Goal: Download file/media

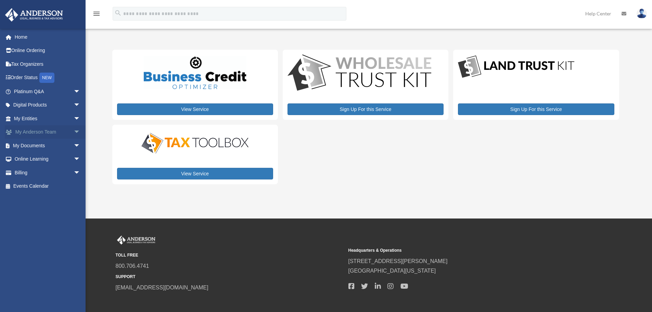
click at [48, 132] on link "My [PERSON_NAME] Team arrow_drop_down" at bounding box center [48, 132] width 86 height 14
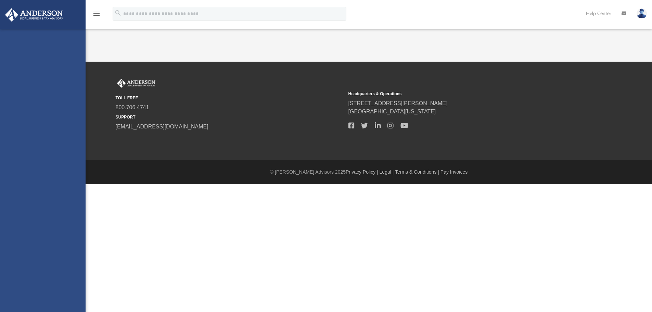
drag, startPoint x: 0, startPoint y: 0, endPoint x: 71, endPoint y: 132, distance: 150.1
click at [71, 132] on div "[PERSON_NAME][EMAIL_ADDRESS][PERSON_NAME][PERSON_NAME][DOMAIN_NAME] Sign Out [P…" at bounding box center [43, 185] width 86 height 312
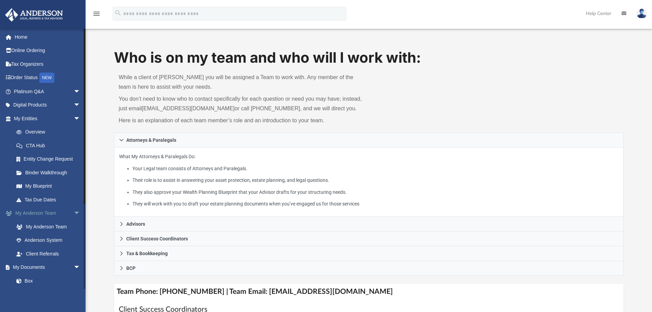
click at [54, 213] on link "My [PERSON_NAME] Team arrow_drop_down" at bounding box center [48, 213] width 86 height 14
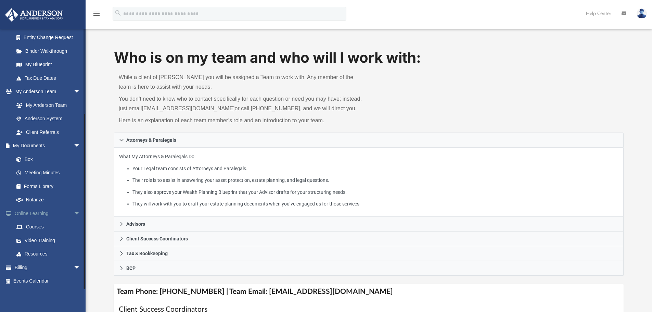
scroll to position [122, 0]
click at [39, 160] on link "Box" at bounding box center [50, 159] width 81 height 14
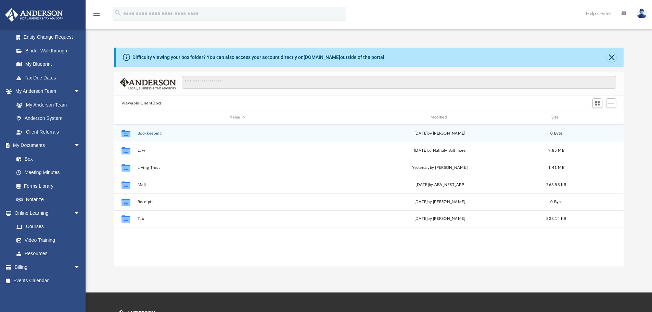
scroll to position [151, 505]
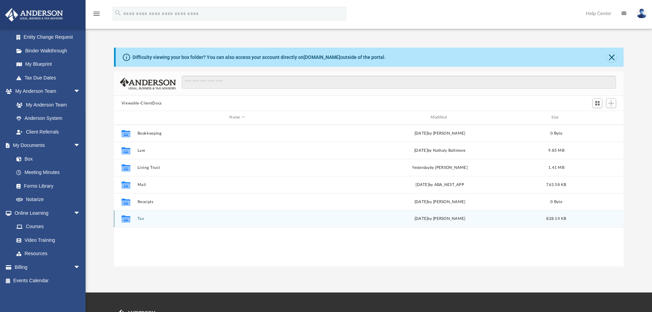
click at [141, 217] on button "Tax" at bounding box center [237, 218] width 200 height 4
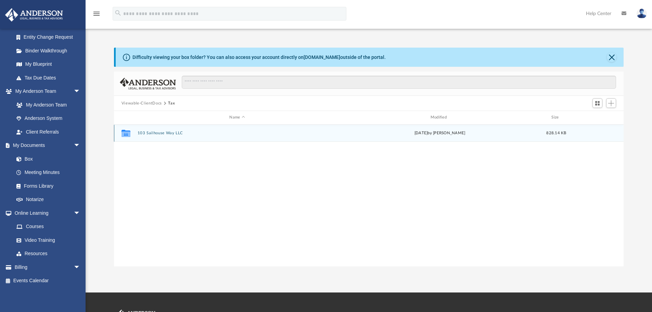
click at [149, 131] on button "103 Sailhouse Way LLC" at bounding box center [237, 133] width 200 height 4
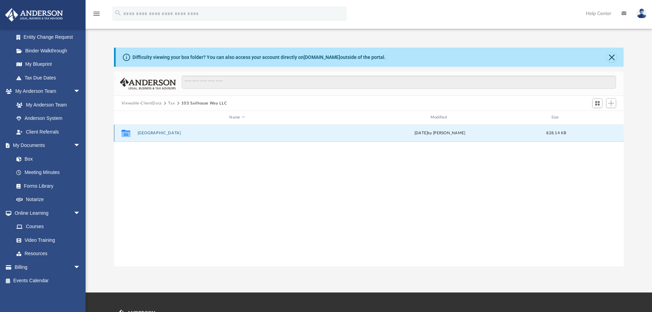
click at [152, 132] on button "[GEOGRAPHIC_DATA]" at bounding box center [237, 133] width 200 height 4
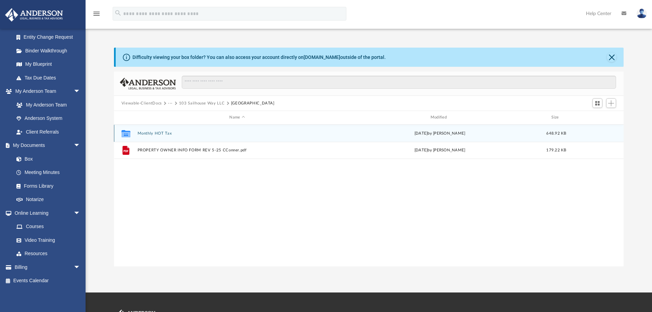
click at [157, 130] on div "Collaborated Folder Monthly HOT Tax [DATE] by [PERSON_NAME] 648.92 KB" at bounding box center [369, 133] width 510 height 17
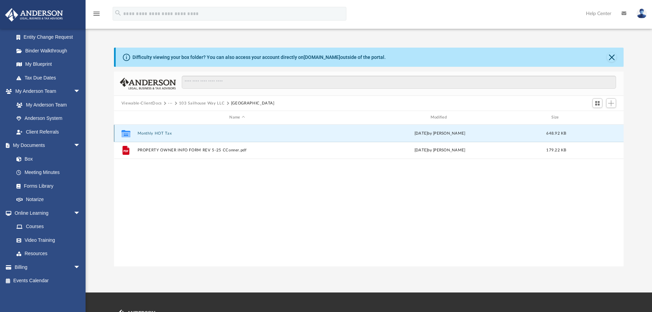
click at [157, 134] on button "Monthly HOT Tax" at bounding box center [237, 133] width 200 height 4
click at [145, 134] on button "2025" at bounding box center [237, 133] width 200 height 4
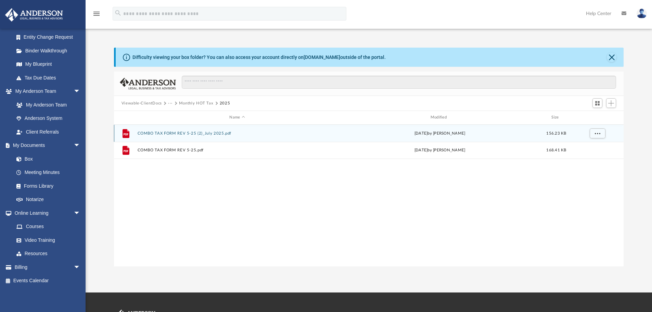
click at [181, 132] on button "COMBO TAX FORM REV 5-25 (2)_July 2025.pdf" at bounding box center [237, 133] width 200 height 4
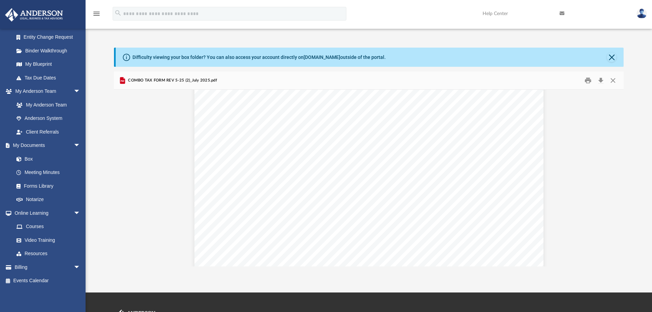
scroll to position [0, 0]
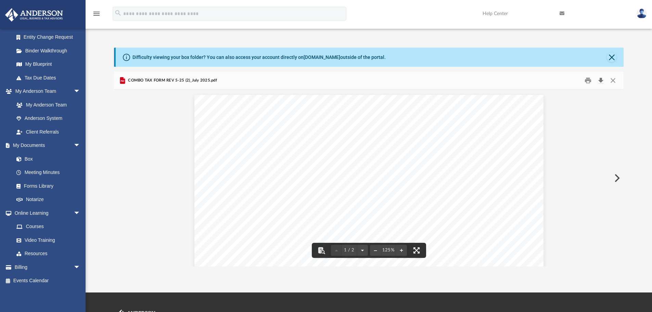
click at [601, 79] on button "Download" at bounding box center [601, 80] width 12 height 11
